Goal: Information Seeking & Learning: Compare options

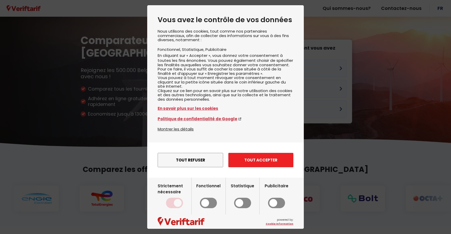
click at [239, 167] on button "Tout accepter" at bounding box center [261, 160] width 65 height 14
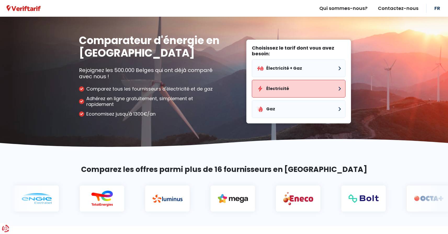
click at [325, 92] on button "Électricité" at bounding box center [299, 89] width 94 height 18
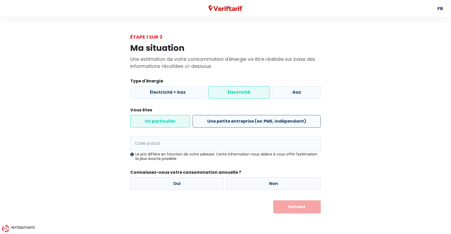
click at [245, 119] on label "Une petite entreprise (ex: PME, indépendant)" at bounding box center [257, 121] width 128 height 13
click at [245, 119] on input "Une petite entreprise (ex: PME, indépendant)" at bounding box center [257, 121] width 128 height 13
radio input "true"
radio input "false"
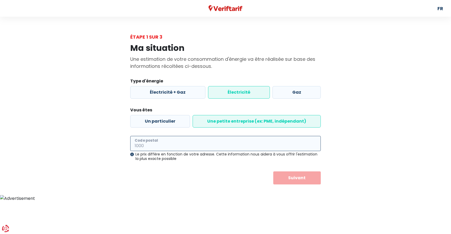
click at [197, 146] on input "Code postal" at bounding box center [225, 143] width 191 height 15
type input "5500"
click at [295, 180] on button "Suivant" at bounding box center [298, 178] width 48 height 13
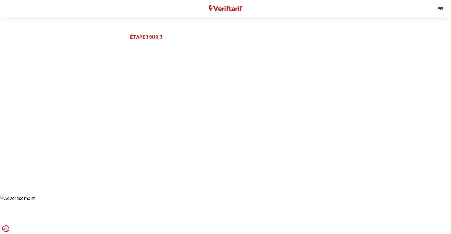
select select
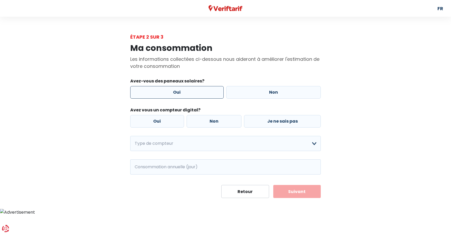
click at [188, 94] on label "Oui" at bounding box center [177, 92] width 94 height 13
click at [188, 94] on input "Oui" at bounding box center [177, 92] width 94 height 13
radio input "true"
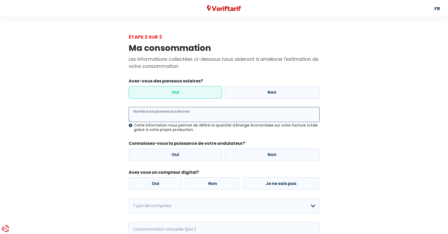
click at [185, 117] on input "Nombre de panneaux solaires" at bounding box center [224, 114] width 191 height 15
type input "49"
click at [158, 159] on label "Oui" at bounding box center [176, 155] width 94 height 13
click at [158, 159] on input "Oui" at bounding box center [176, 155] width 94 height 13
radio input "true"
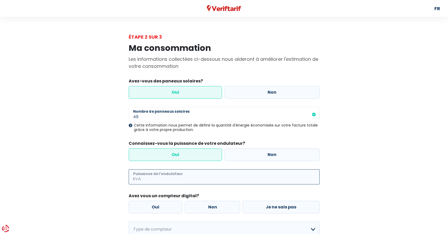
click at [169, 181] on input "Puissance de l’ondulateur" at bounding box center [230, 177] width 177 height 15
type input "12"
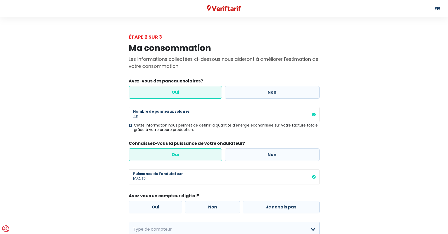
click at [116, 172] on div "Ma consommation Les informations collectées ci-dessous nous aideront à améliore…" at bounding box center [224, 162] width 298 height 244
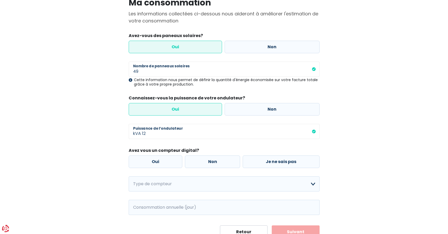
scroll to position [67, 0]
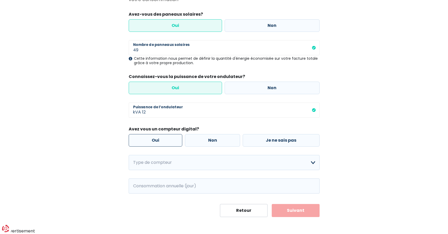
click at [168, 142] on label "Oui" at bounding box center [156, 140] width 54 height 13
click at [168, 142] on input "Oui" at bounding box center [156, 140] width 54 height 13
radio input "true"
click at [202, 163] on select "Mono-horaire Bi-horaire Mono-horaire + exclusif nuit Bi-horaire + exclusif nuit…" at bounding box center [224, 162] width 191 height 15
select select "day_single_rate"
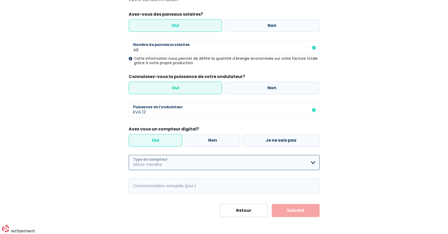
click at [129, 155] on select "Mono-horaire Bi-horaire Mono-horaire + exclusif nuit Bi-horaire + exclusif nuit…" at bounding box center [224, 162] width 191 height 15
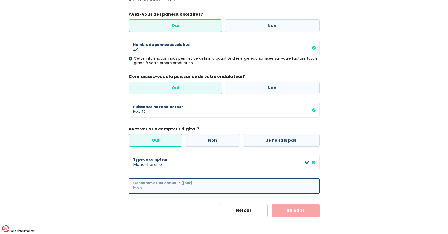
click at [170, 186] on input "Consommation annuelle (jour)" at bounding box center [231, 186] width 176 height 15
type input "17000"
click at [313, 212] on button "Suivant" at bounding box center [295, 210] width 48 height 13
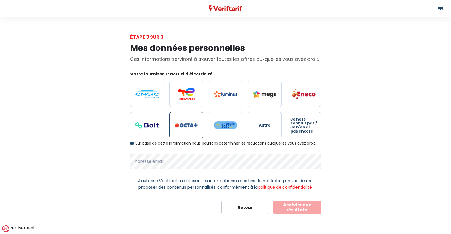
click at [193, 132] on label at bounding box center [187, 125] width 34 height 26
click at [193, 132] on input "radio" at bounding box center [187, 125] width 34 height 26
radio input "true"
click at [273, 195] on form "Votre fournisseur actuel d'électricité Autre Je ne le connais pas / Je n'en ai …" at bounding box center [225, 142] width 191 height 143
click at [138, 181] on label "J'autorise Vériftarif à réutiliser ces informations à des fins de marketing en …" at bounding box center [229, 184] width 183 height 13
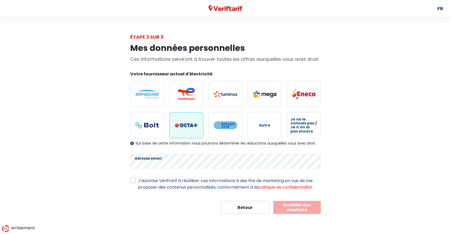
click at [132, 181] on input "J'autorise Vériftarif à réutiliser ces informations à des fins de marketing en …" at bounding box center [132, 180] width 5 height 5
click at [138, 181] on label "J'autorise Vériftarif à réutiliser ces informations à des fins de marketing en …" at bounding box center [229, 184] width 183 height 13
click at [132, 181] on input "J'autorise Vériftarif à réutiliser ces informations à des fins de marketing en …" at bounding box center [132, 180] width 5 height 5
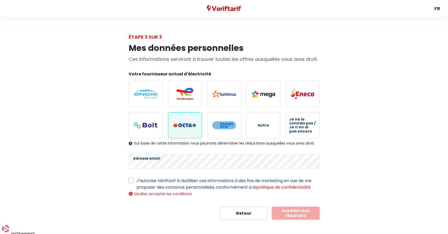
click at [136, 182] on label "J'autorise Vériftarif à réutiliser ces informations à des fins de marketing en …" at bounding box center [227, 184] width 183 height 13
click at [130, 182] on input "J'autorise Vériftarif à réutiliser ces informations à des fins de marketing en …" at bounding box center [131, 180] width 5 height 5
checkbox input "true"
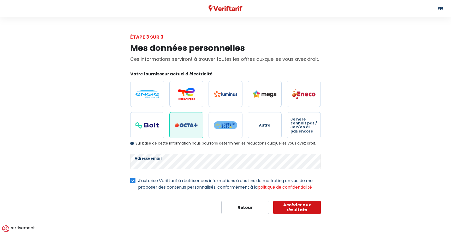
click at [305, 212] on button "Accéder aux résultats" at bounding box center [298, 207] width 48 height 13
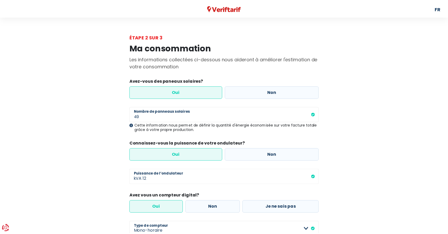
scroll to position [67, 0]
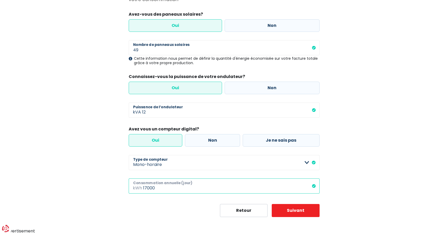
drag, startPoint x: 163, startPoint y: 188, endPoint x: 143, endPoint y: 186, distance: 20.2
click at [143, 186] on input "17000" at bounding box center [231, 186] width 176 height 15
type input "7800"
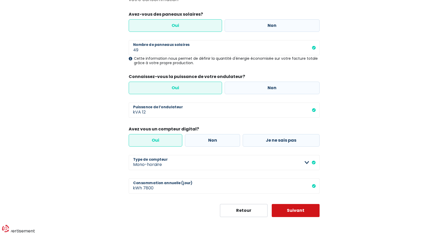
click at [296, 210] on button "Suivant" at bounding box center [295, 210] width 48 height 13
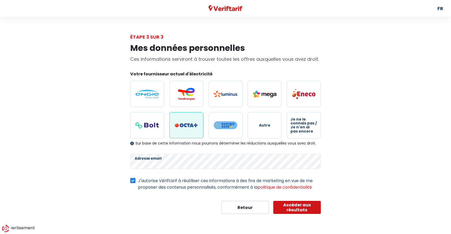
click at [296, 210] on button "Accéder aux résultats" at bounding box center [298, 207] width 48 height 13
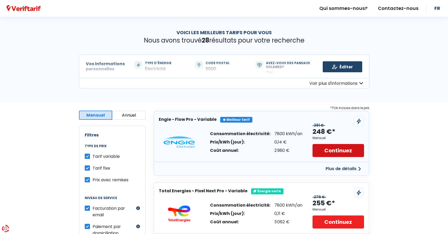
click at [326, 149] on link "Continuez" at bounding box center [337, 150] width 51 height 13
